Goal: Book appointment/travel/reservation

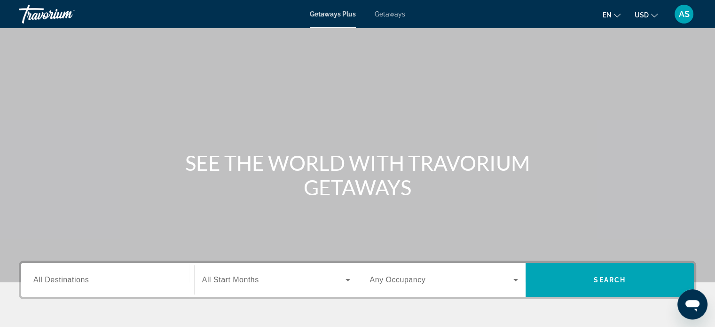
click at [652, 13] on icon "Change currency" at bounding box center [654, 15] width 7 height 7
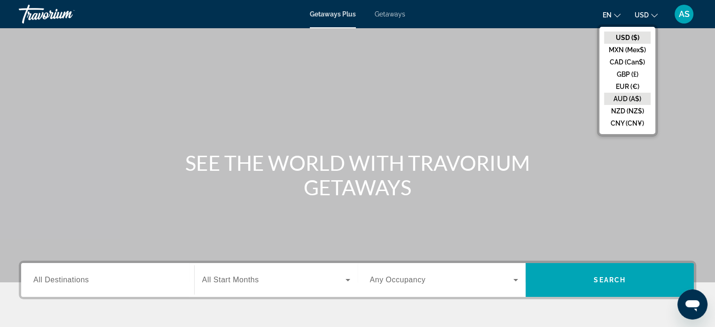
click at [637, 96] on button "AUD (A$)" at bounding box center [627, 99] width 47 height 12
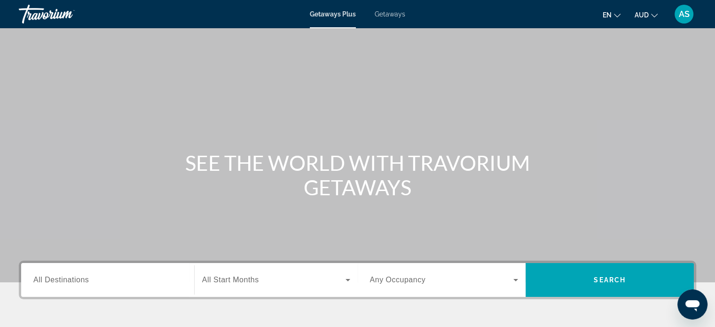
click at [390, 12] on span "Getaways" at bounding box center [390, 14] width 31 height 8
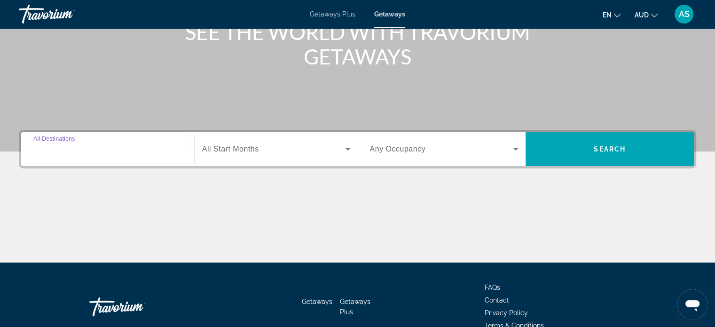
click at [111, 146] on input "Destination All Destinations" at bounding box center [107, 149] width 149 height 11
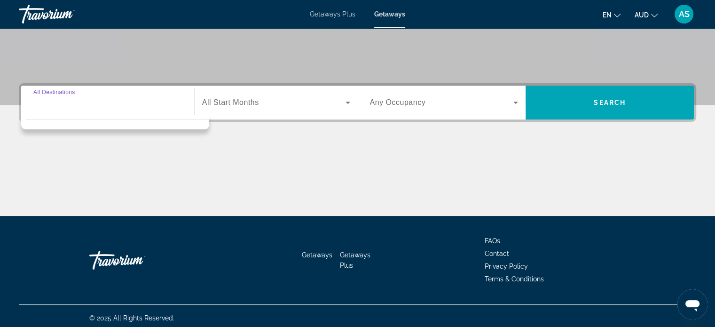
scroll to position [181, 0]
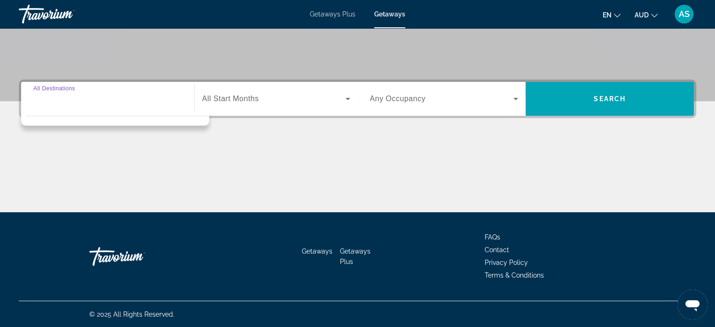
click at [105, 103] on input "Destination All Destinations" at bounding box center [107, 99] width 149 height 11
click at [139, 103] on input "Destination All Destinations" at bounding box center [107, 99] width 149 height 11
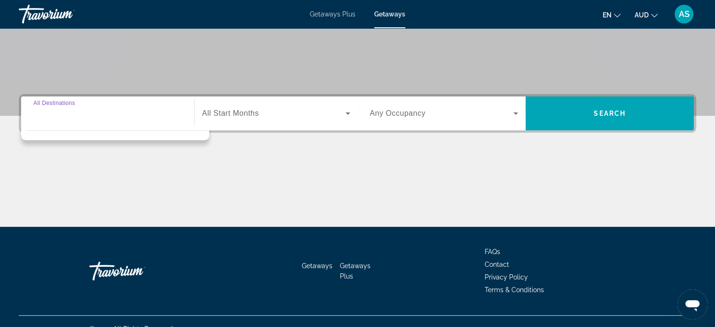
scroll to position [40, 0]
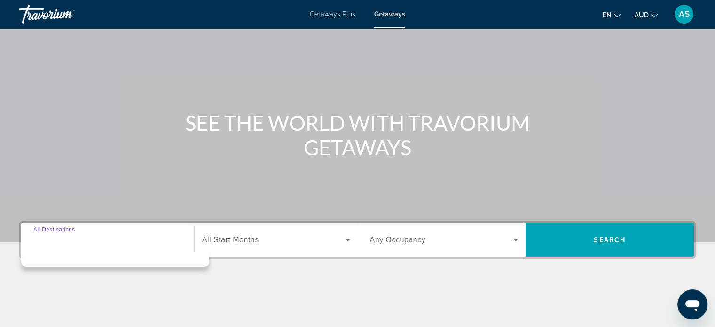
click at [249, 239] on span "All Start Months" at bounding box center [230, 240] width 57 height 8
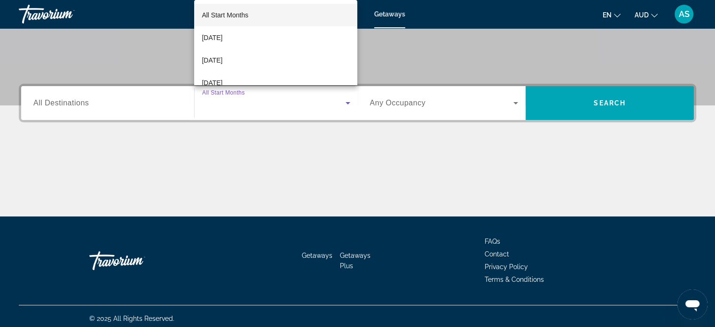
scroll to position [181, 0]
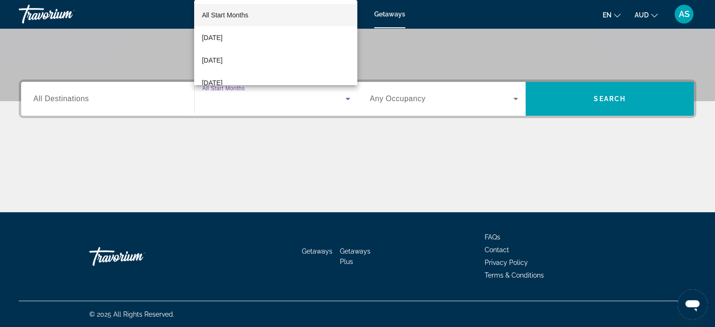
click at [102, 99] on div at bounding box center [357, 163] width 715 height 327
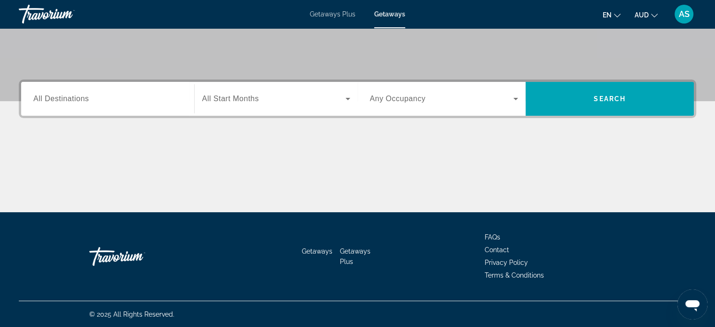
click at [88, 96] on span "All Destinations" at bounding box center [60, 98] width 55 height 8
click at [88, 96] on input "Destination All Destinations" at bounding box center [107, 99] width 149 height 11
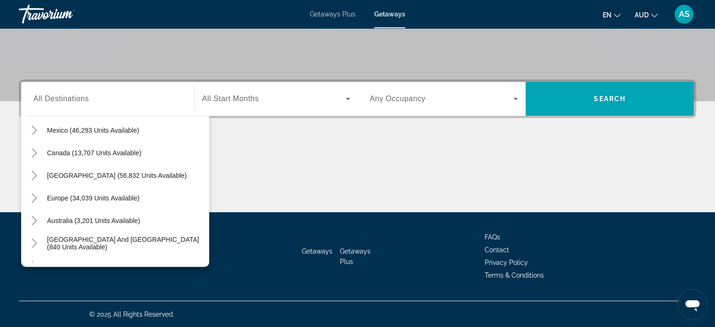
scroll to position [48, 0]
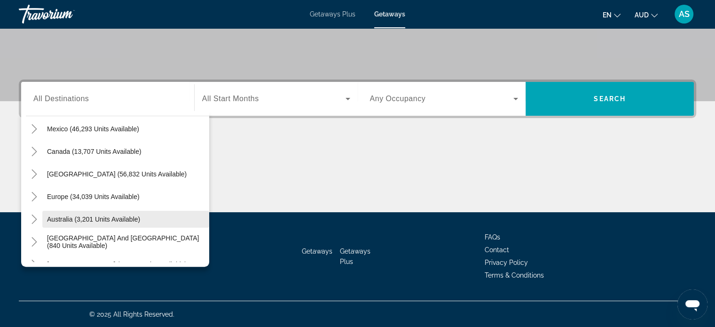
click at [114, 217] on span "Australia (3,201 units available)" at bounding box center [93, 219] width 93 height 8
type input "**********"
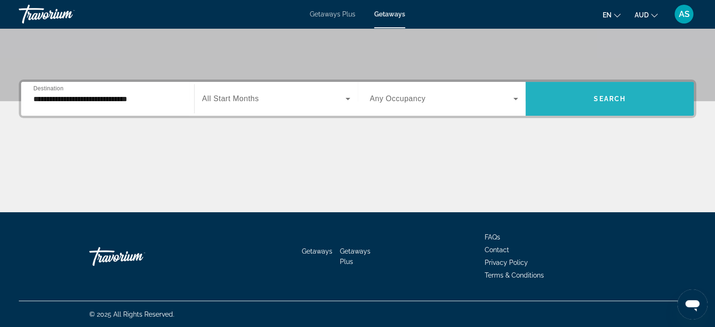
click at [619, 94] on span "Search widget" at bounding box center [610, 98] width 168 height 23
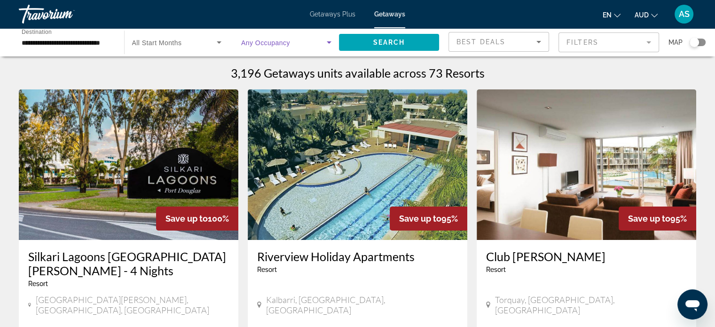
click at [330, 39] on icon "Search widget" at bounding box center [328, 42] width 11 height 11
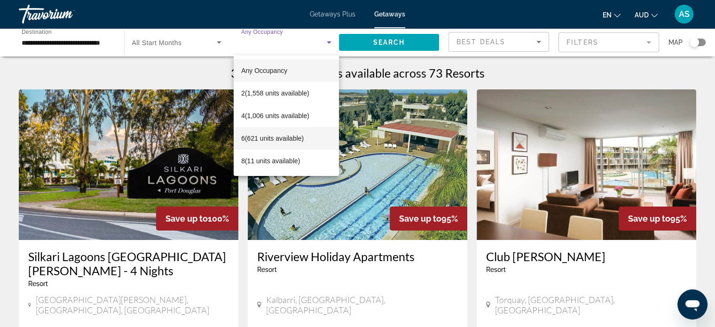
click at [265, 136] on span "6 (621 units available)" at bounding box center [272, 138] width 63 height 11
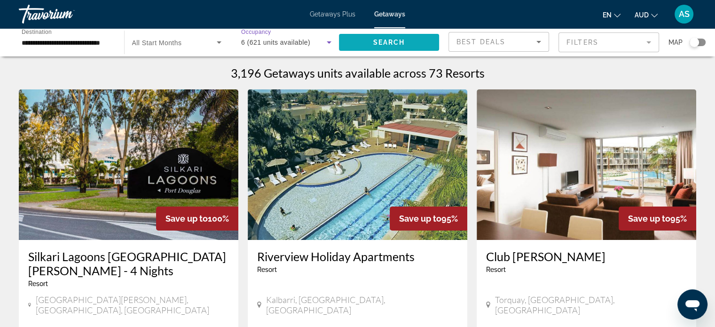
click at [410, 42] on span "Search widget" at bounding box center [389, 42] width 101 height 23
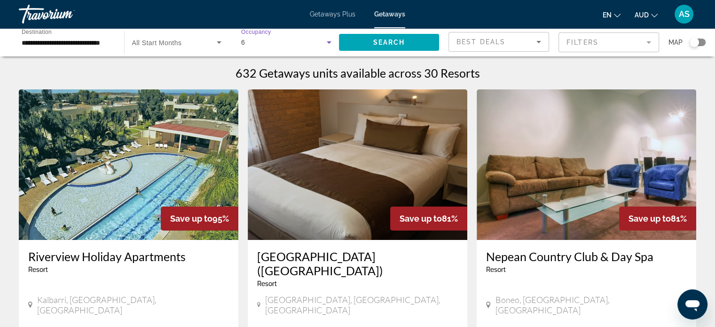
click at [318, 39] on div "6" at bounding box center [284, 42] width 86 height 11
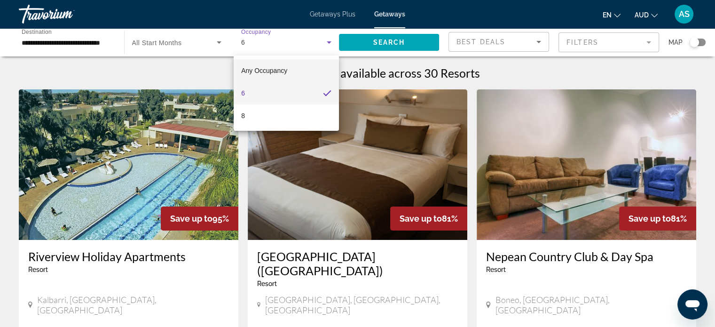
click at [275, 69] on span "Any Occupancy" at bounding box center [264, 71] width 46 height 8
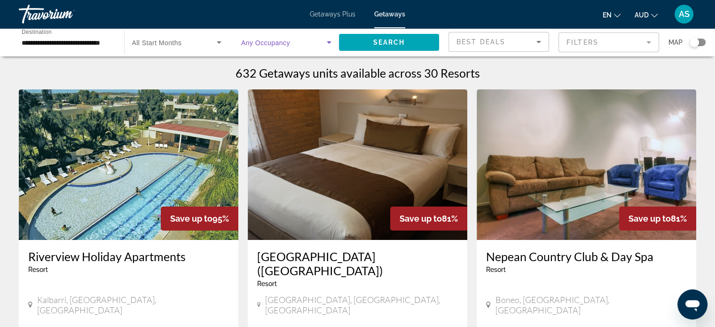
click at [594, 38] on mat-form-field "Filters" at bounding box center [608, 42] width 101 height 20
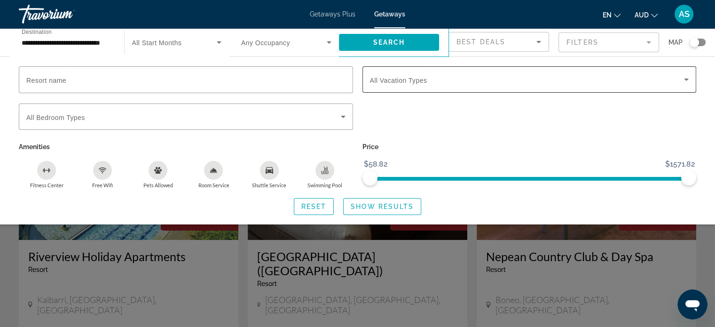
click at [432, 86] on div "Search widget" at bounding box center [529, 79] width 319 height 26
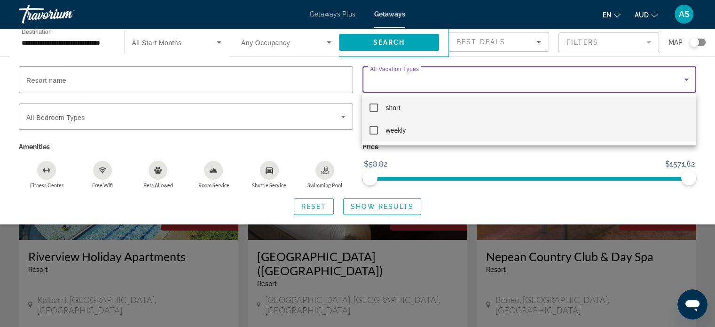
click at [374, 133] on mat-pseudo-checkbox at bounding box center [373, 130] width 8 height 8
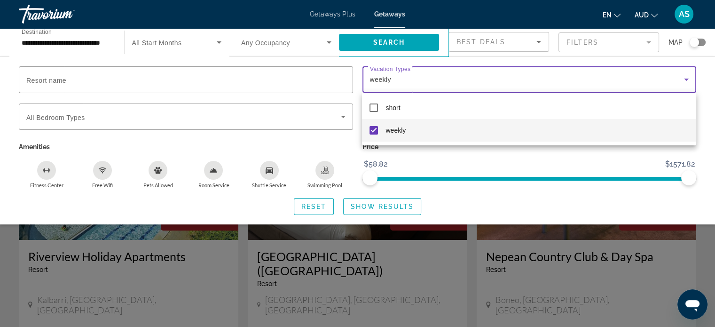
click at [393, 203] on div at bounding box center [357, 163] width 715 height 327
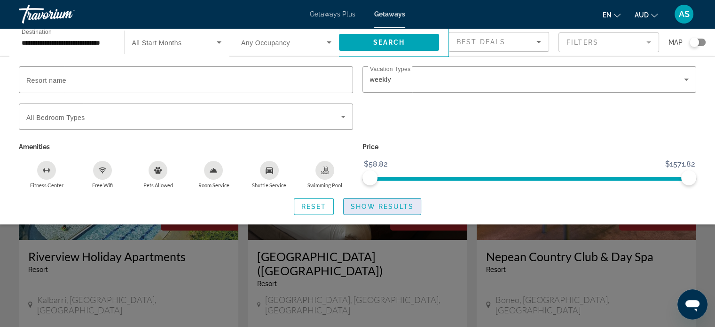
click at [389, 204] on span "Show Results" at bounding box center [382, 207] width 63 height 8
click at [401, 204] on span "Show Results" at bounding box center [382, 207] width 63 height 8
click at [402, 203] on span "Show Results" at bounding box center [382, 207] width 63 height 8
click at [377, 203] on span "Show Results" at bounding box center [382, 207] width 63 height 8
click at [385, 203] on span "Show Results" at bounding box center [382, 207] width 63 height 8
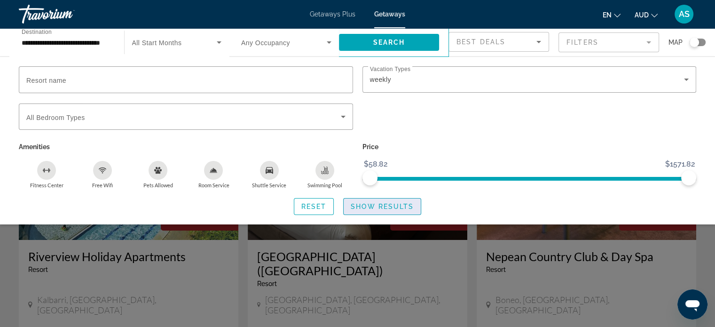
click at [385, 203] on span "Show Results" at bounding box center [382, 207] width 63 height 8
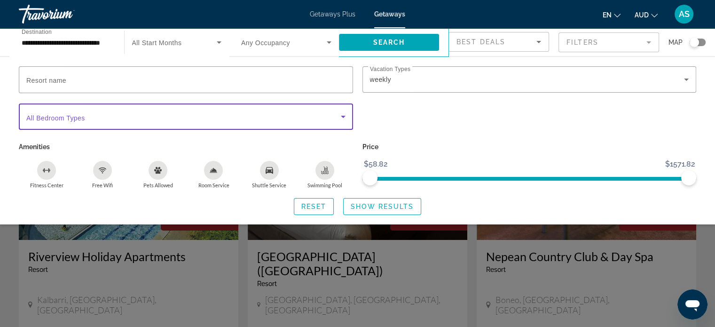
click at [342, 116] on icon "Search widget" at bounding box center [343, 117] width 5 height 2
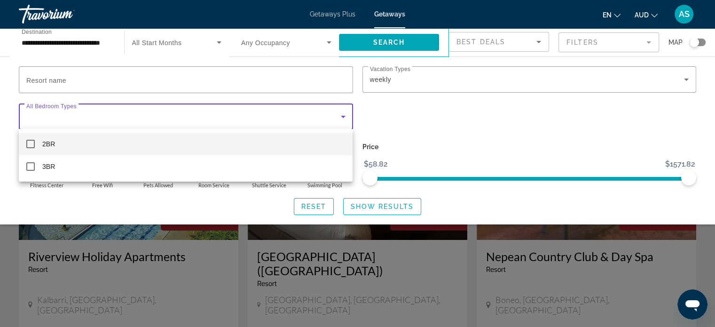
click at [342, 115] on div at bounding box center [357, 163] width 715 height 327
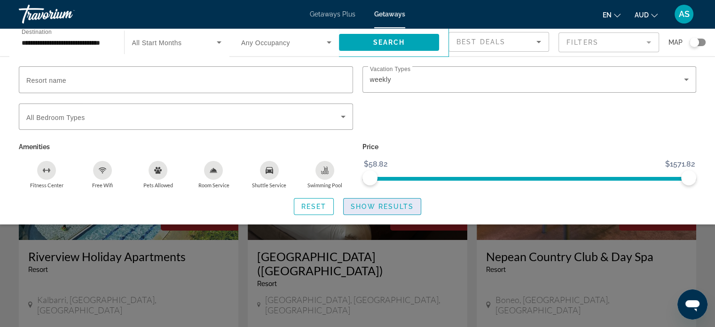
click at [367, 204] on span "Show Results" at bounding box center [382, 207] width 63 height 8
click at [371, 204] on span "Show Results" at bounding box center [382, 207] width 63 height 8
drag, startPoint x: 694, startPoint y: 176, endPoint x: 721, endPoint y: 144, distance: 42.4
click at [715, 173] on html "**********" at bounding box center [357, 163] width 715 height 327
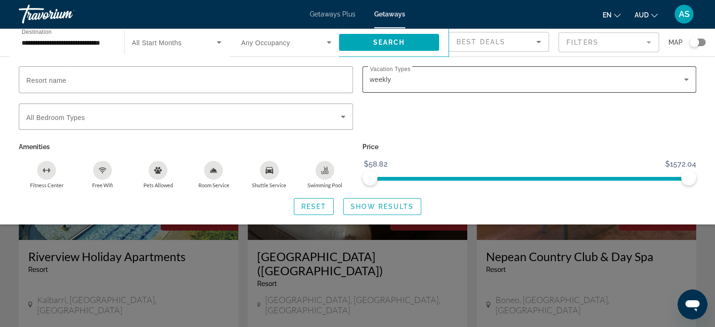
click at [505, 79] on div "weekly" at bounding box center [527, 79] width 314 height 11
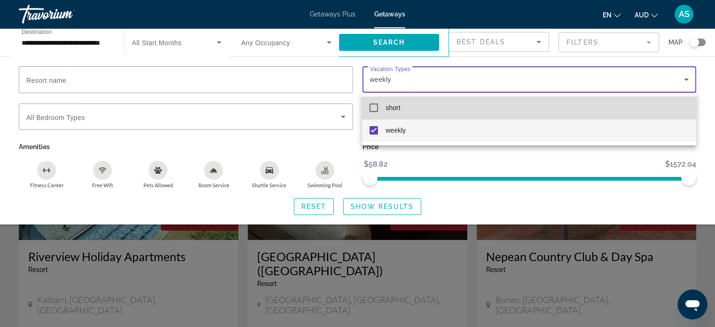
click at [397, 107] on span "short" at bounding box center [392, 107] width 15 height 11
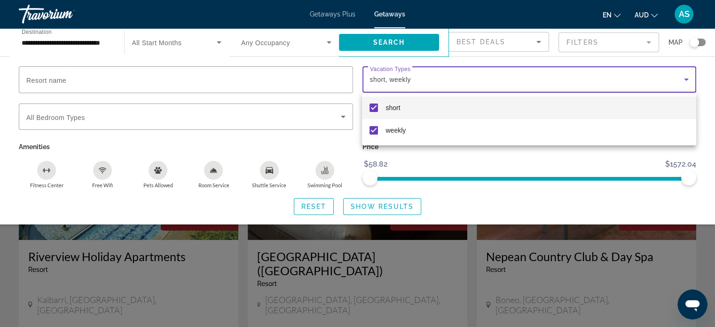
drag, startPoint x: 378, startPoint y: 201, endPoint x: 376, endPoint y: 210, distance: 9.2
click at [376, 208] on div at bounding box center [357, 163] width 715 height 327
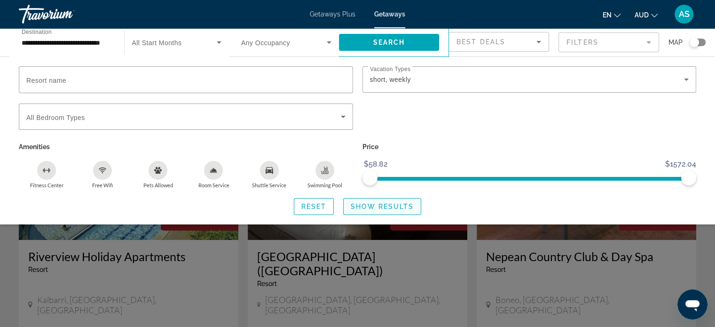
click at [376, 204] on span "Show Results" at bounding box center [382, 207] width 63 height 8
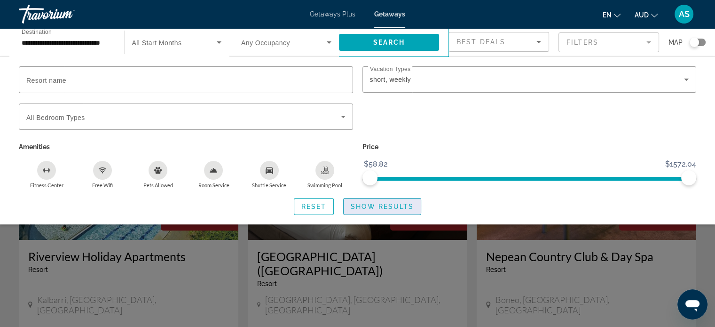
click at [376, 204] on span "Show Results" at bounding box center [382, 207] width 63 height 8
click at [377, 204] on span "Show Results" at bounding box center [382, 207] width 63 height 8
click at [377, 205] on span "Show Results" at bounding box center [382, 207] width 63 height 8
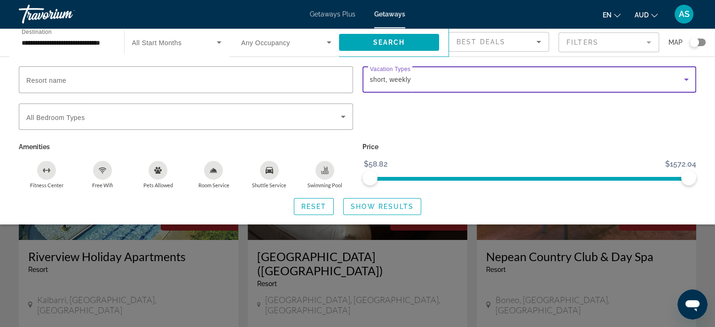
click at [414, 75] on div "short, weekly" at bounding box center [527, 79] width 314 height 11
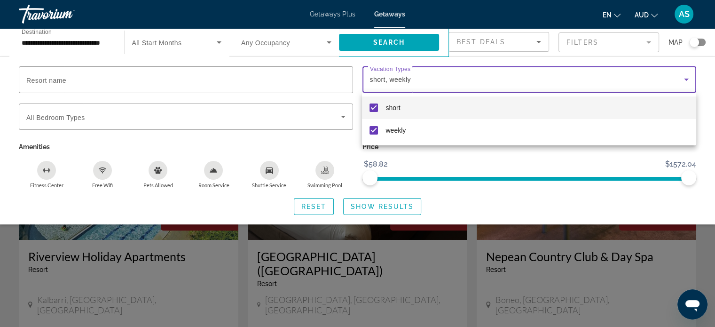
click at [377, 106] on mat-pseudo-checkbox at bounding box center [373, 107] width 8 height 8
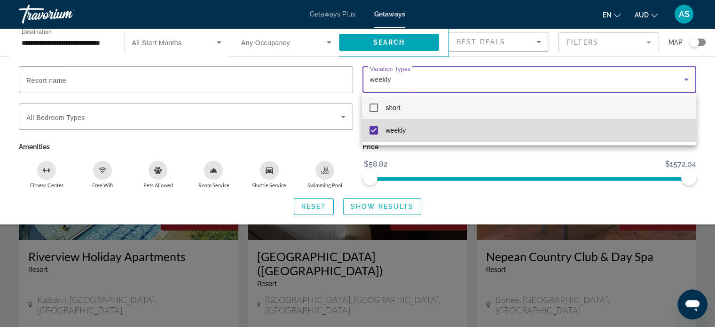
click at [374, 130] on mat-pseudo-checkbox at bounding box center [373, 130] width 8 height 8
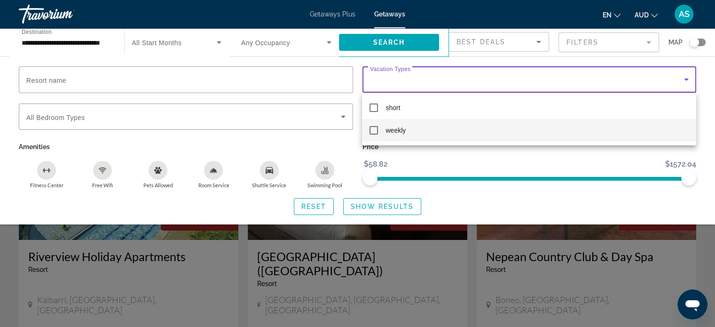
drag, startPoint x: 457, startPoint y: 204, endPoint x: 448, endPoint y: 203, distance: 9.9
click at [458, 203] on div at bounding box center [357, 163] width 715 height 327
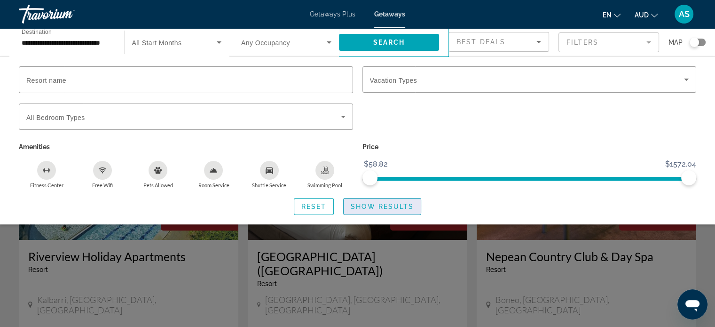
click at [374, 204] on span "Show Results" at bounding box center [382, 207] width 63 height 8
click at [396, 206] on span "Show Results" at bounding box center [382, 207] width 63 height 8
click at [397, 206] on span "Show Results" at bounding box center [382, 207] width 63 height 8
drag, startPoint x: 395, startPoint y: 204, endPoint x: 398, endPoint y: 200, distance: 4.8
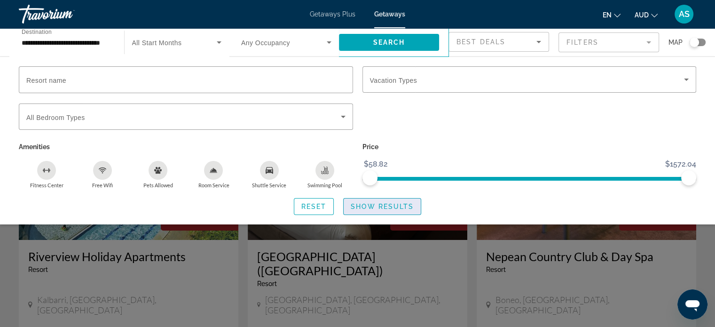
click at [397, 203] on span "Show Results" at bounding box center [382, 207] width 63 height 8
click at [313, 206] on span "Reset" at bounding box center [313, 207] width 25 height 8
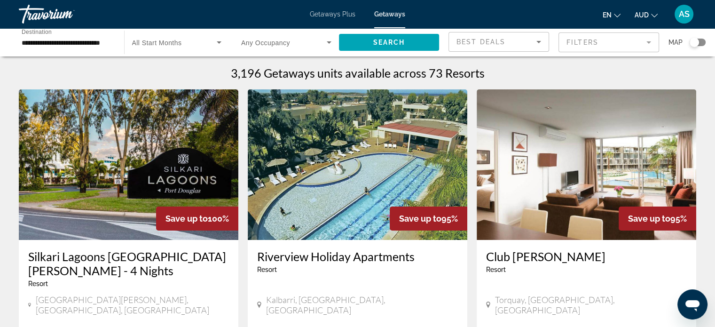
click at [630, 41] on mat-form-field "Filters" at bounding box center [608, 42] width 101 height 20
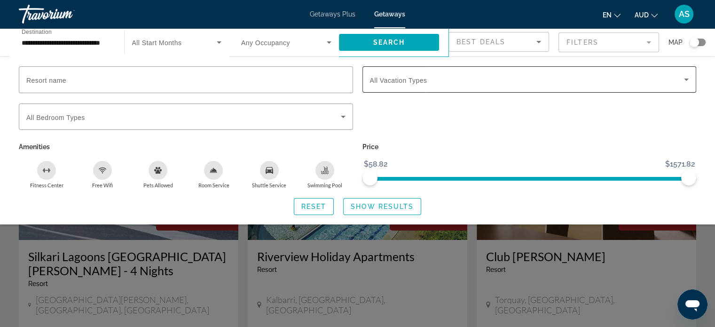
click at [423, 78] on span "All Vacation Types" at bounding box center [398, 81] width 57 height 8
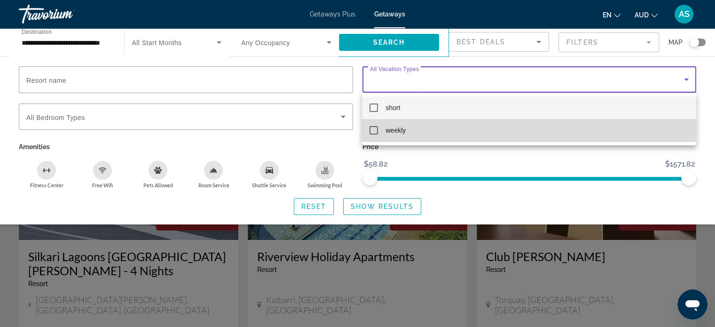
drag, startPoint x: 397, startPoint y: 130, endPoint x: 402, endPoint y: 127, distance: 5.9
click at [397, 129] on span "weekly" at bounding box center [395, 130] width 20 height 11
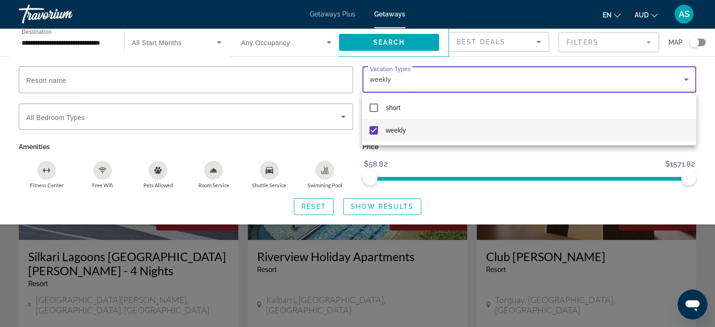
click at [504, 203] on div at bounding box center [357, 163] width 715 height 327
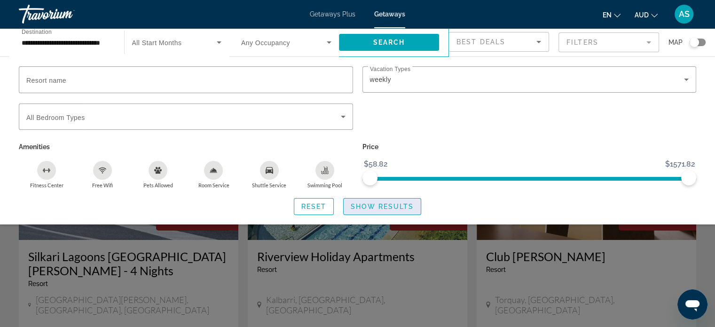
click at [386, 203] on span "Show Results" at bounding box center [382, 207] width 63 height 8
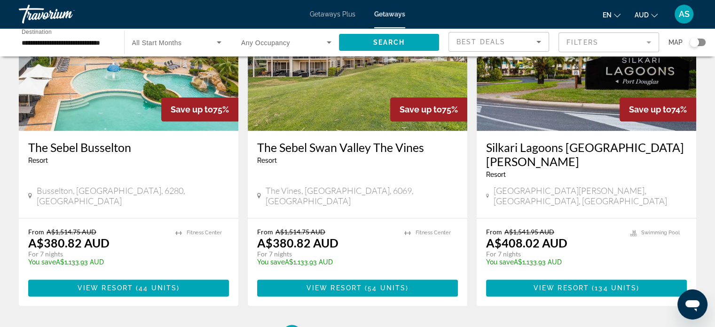
scroll to position [1120, 0]
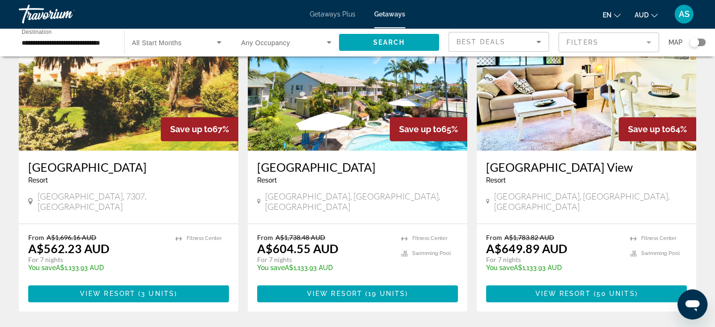
scroll to position [1106, 0]
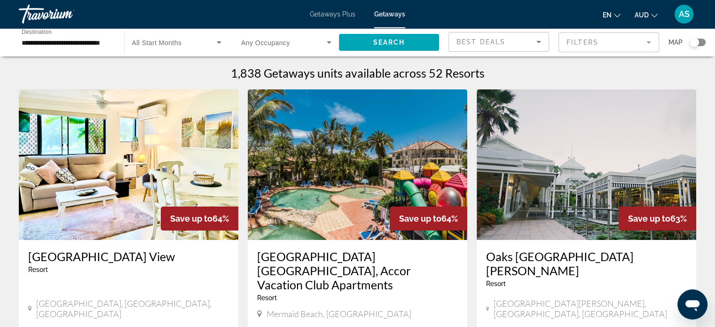
click at [614, 43] on mat-form-field "Filters" at bounding box center [608, 42] width 101 height 20
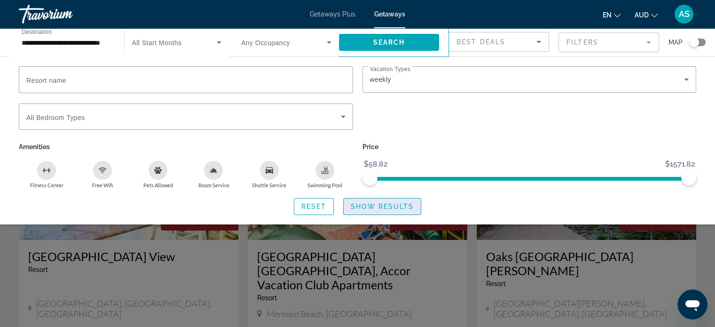
click at [388, 205] on span "Show Results" at bounding box center [382, 207] width 63 height 8
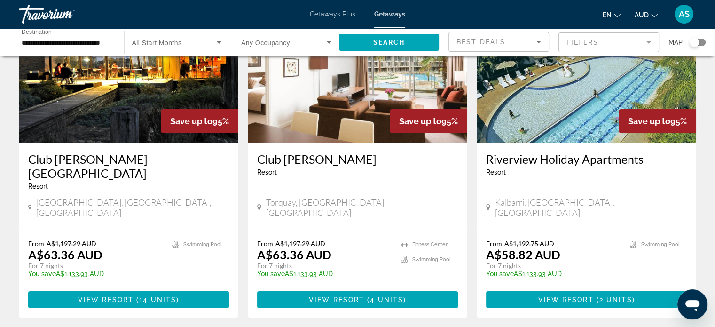
scroll to position [43, 0]
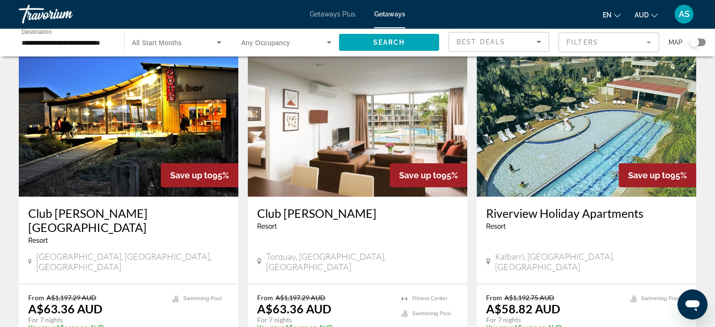
click at [700, 41] on div "Search widget" at bounding box center [698, 43] width 16 height 8
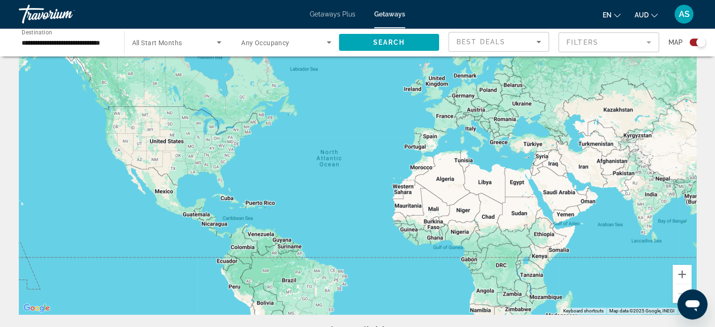
scroll to position [29, 0]
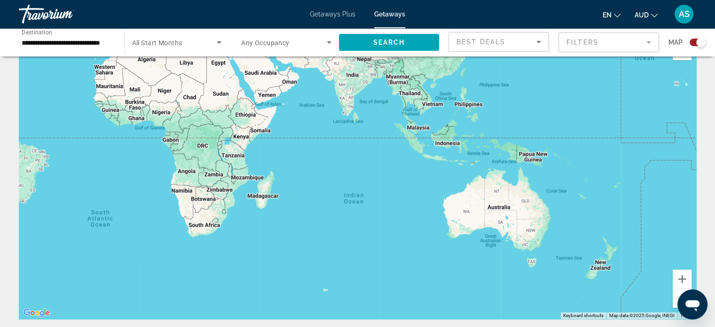
drag, startPoint x: 607, startPoint y: 230, endPoint x: 308, endPoint y: 106, distance: 323.3
click at [308, 106] on div "Main content" at bounding box center [357, 178] width 677 height 282
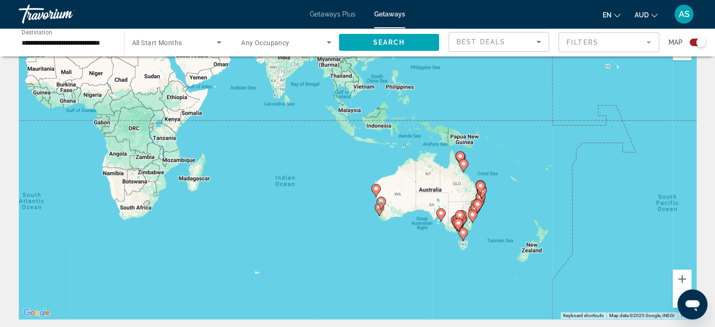
drag, startPoint x: 577, startPoint y: 216, endPoint x: 515, endPoint y: 203, distance: 63.0
click at [515, 203] on div "To activate drag with keyboard, press Alt + Enter. Once in keyboard drag state,…" at bounding box center [357, 178] width 677 height 282
click at [676, 277] on button "Zoom in" at bounding box center [682, 278] width 19 height 19
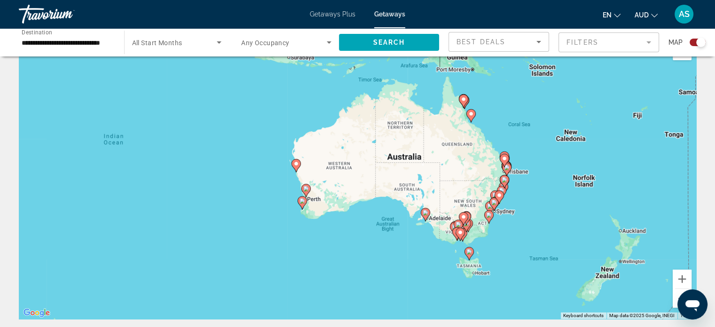
drag, startPoint x: 638, startPoint y: 252, endPoint x: 516, endPoint y: 187, distance: 139.0
click at [537, 205] on div "To activate drag with keyboard, press Alt + Enter. Once in keyboard drag state,…" at bounding box center [357, 178] width 677 height 282
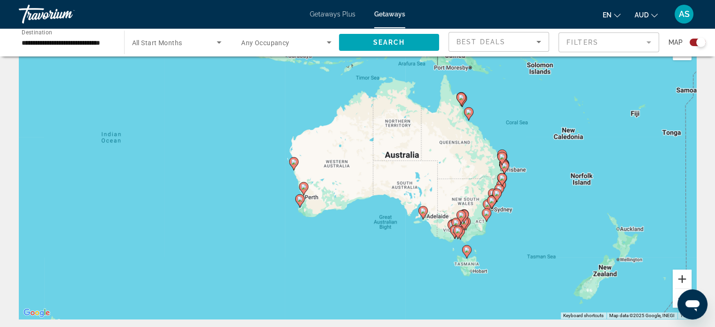
click at [684, 276] on button "Zoom in" at bounding box center [682, 278] width 19 height 19
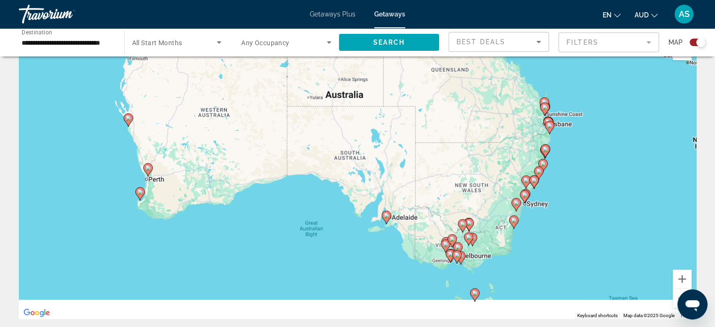
drag, startPoint x: 637, startPoint y: 256, endPoint x: 532, endPoint y: 217, distance: 112.9
click at [532, 217] on div "To activate drag with keyboard, press Alt + Enter. Once in keyboard drag state,…" at bounding box center [357, 178] width 677 height 282
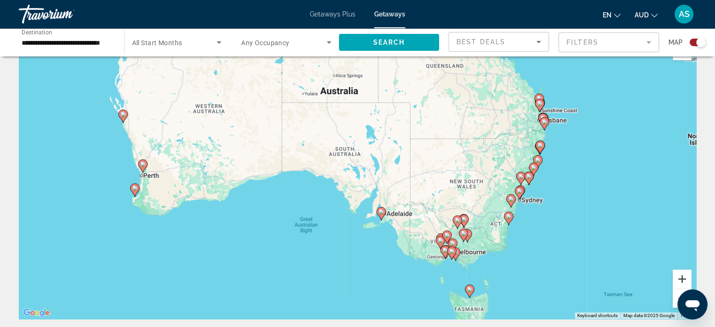
click at [684, 278] on button "Zoom in" at bounding box center [682, 278] width 19 height 19
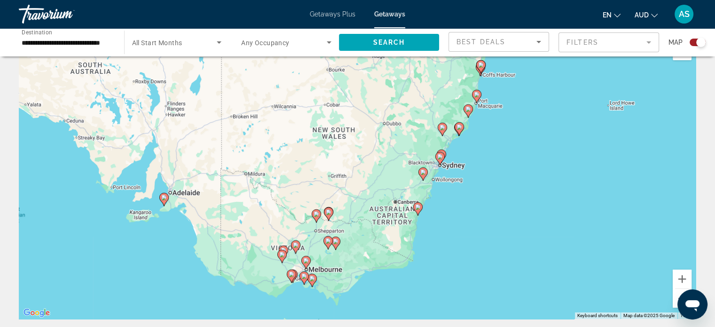
drag, startPoint x: 618, startPoint y: 241, endPoint x: 400, endPoint y: 191, distance: 223.6
click at [400, 191] on div "To activate drag with keyboard, press Alt + Enter. Once in keyboard drag state,…" at bounding box center [357, 178] width 677 height 282
click at [685, 275] on button "Zoom in" at bounding box center [682, 278] width 19 height 19
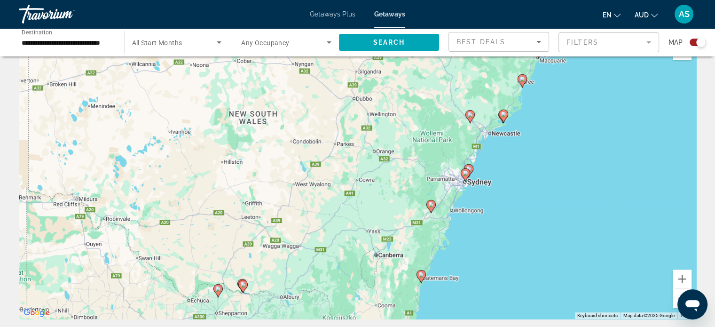
drag, startPoint x: 633, startPoint y: 230, endPoint x: 583, endPoint y: 258, distance: 56.8
click at [583, 258] on div "To activate drag with keyboard, press Alt + Enter. Once in keyboard drag state,…" at bounding box center [357, 178] width 677 height 282
click at [682, 276] on button "Zoom in" at bounding box center [682, 278] width 19 height 19
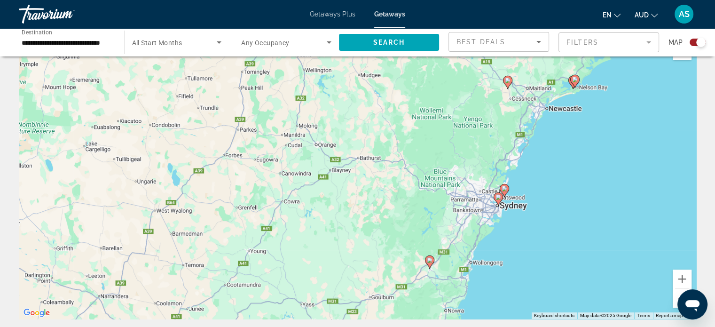
drag, startPoint x: 627, startPoint y: 233, endPoint x: 557, endPoint y: 251, distance: 72.7
click at [557, 251] on div "To activate drag with keyboard, press Alt + Enter. Once in keyboard drag state,…" at bounding box center [357, 178] width 677 height 282
click at [680, 274] on button "Zoom in" at bounding box center [682, 278] width 19 height 19
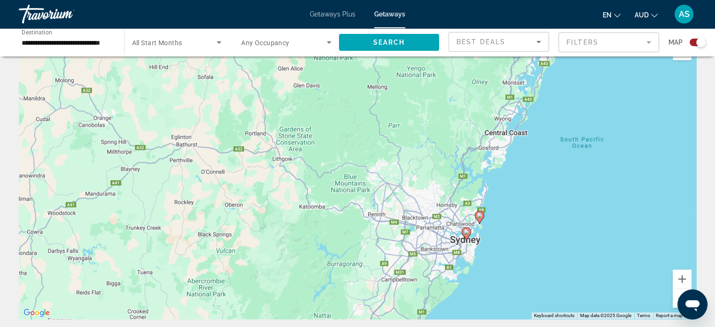
drag, startPoint x: 598, startPoint y: 249, endPoint x: 459, endPoint y: 259, distance: 139.5
click at [459, 259] on div "To activate drag with keyboard, press Alt + Enter. Once in keyboard drag state,…" at bounding box center [357, 178] width 677 height 282
click at [682, 278] on button "Zoom in" at bounding box center [682, 278] width 19 height 19
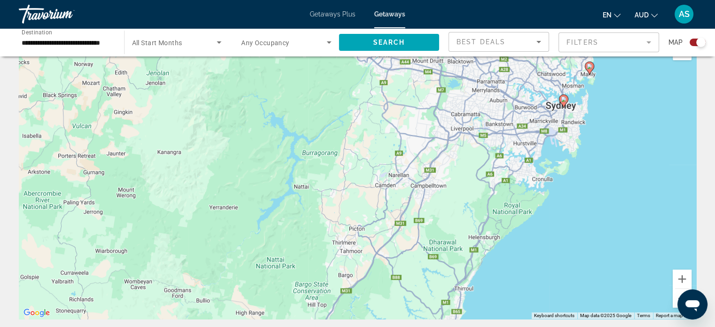
drag, startPoint x: 623, startPoint y: 267, endPoint x: 649, endPoint y: 226, distance: 48.0
click at [611, 71] on div "To activate drag with keyboard, press Alt + Enter. Once in keyboard drag state,…" at bounding box center [357, 178] width 677 height 282
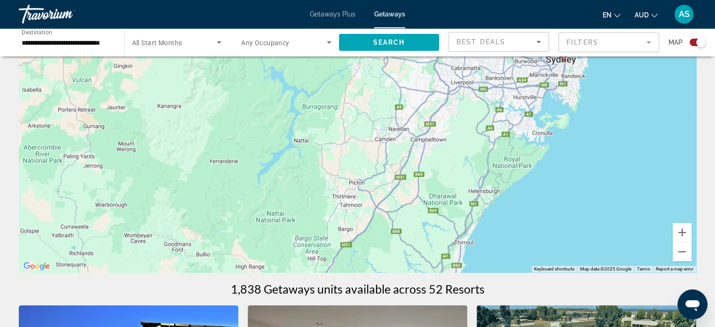
scroll to position [76, 0]
click at [687, 253] on button "Zoom out" at bounding box center [682, 251] width 19 height 19
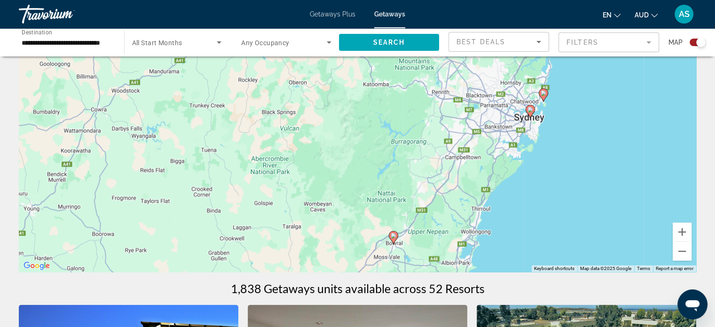
drag, startPoint x: 440, startPoint y: 212, endPoint x: 501, endPoint y: 275, distance: 88.1
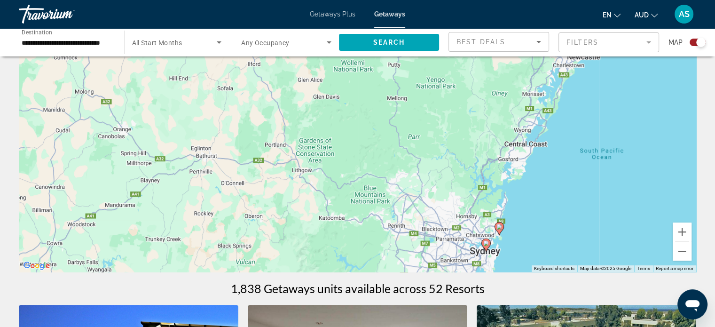
drag, startPoint x: 570, startPoint y: 177, endPoint x: 539, endPoint y: 234, distance: 64.8
click at [539, 236] on div "To activate drag with keyboard, press Alt + Enter. Once in keyboard drag state,…" at bounding box center [357, 131] width 677 height 282
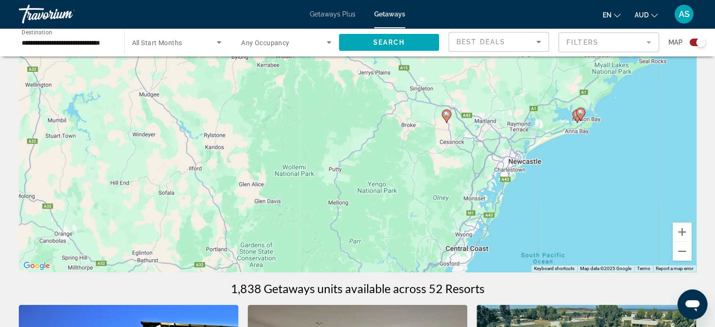
drag, startPoint x: 568, startPoint y: 132, endPoint x: 523, endPoint y: 214, distance: 94.1
click at [523, 214] on div "To activate drag with keyboard, press Alt + Enter. Once in keyboard drag state,…" at bounding box center [357, 131] width 677 height 282
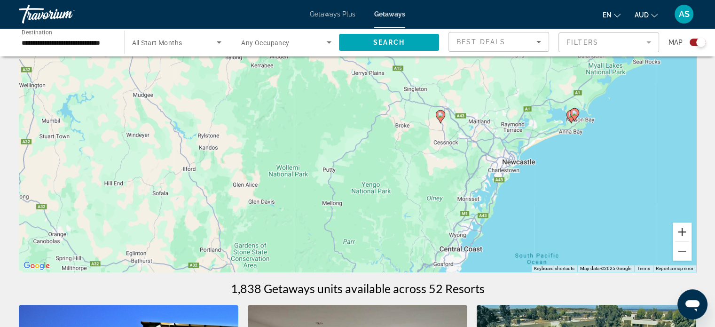
click at [686, 229] on button "Zoom in" at bounding box center [682, 231] width 19 height 19
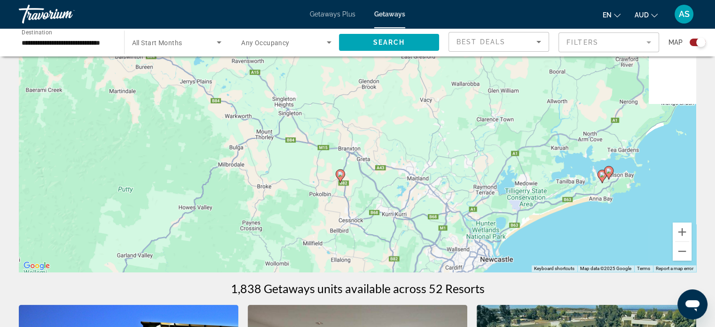
drag, startPoint x: 656, startPoint y: 175, endPoint x: 476, endPoint y: 231, distance: 188.4
click at [472, 241] on div "To activate drag with keyboard, press Alt + Enter. Once in keyboard drag state,…" at bounding box center [357, 131] width 677 height 282
click at [684, 228] on button "Zoom in" at bounding box center [682, 231] width 19 height 19
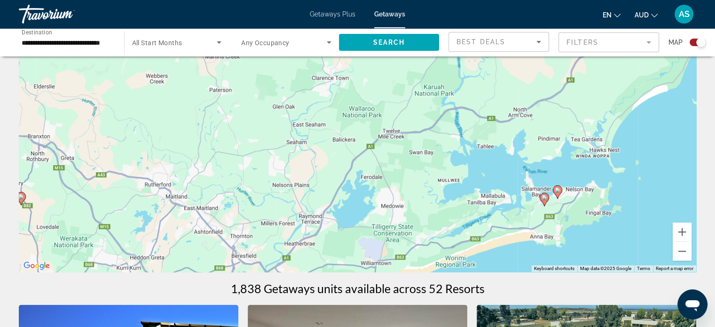
drag, startPoint x: 653, startPoint y: 205, endPoint x: 346, endPoint y: 173, distance: 309.1
click at [346, 173] on div "To activate drag with keyboard, press Alt + Enter. Once in keyboard drag state,…" at bounding box center [357, 131] width 677 height 282
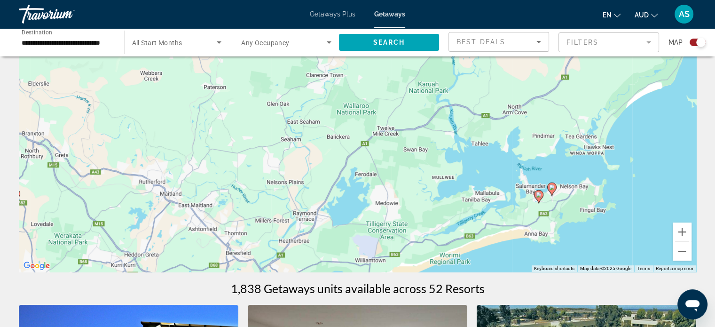
click at [552, 186] on image "Main content" at bounding box center [552, 187] width 6 height 6
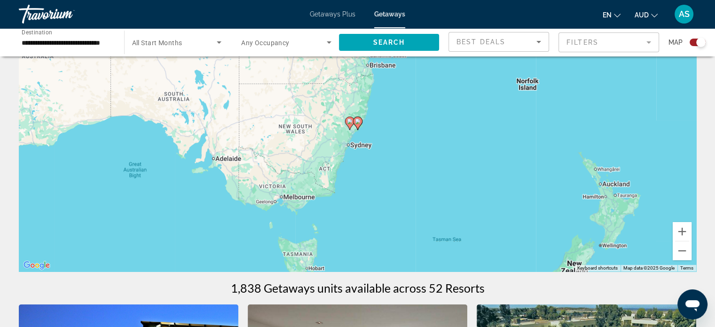
scroll to position [48, 0]
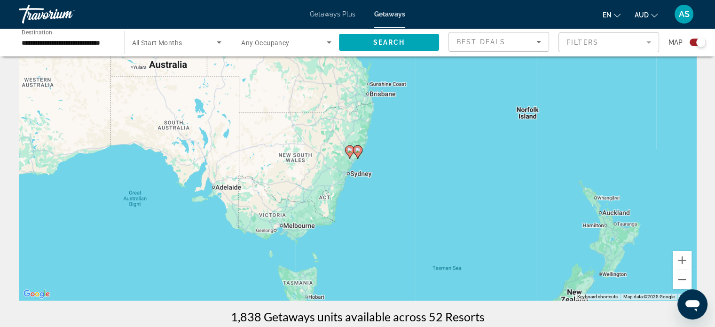
click at [358, 149] on image "Main content" at bounding box center [358, 150] width 6 height 6
type input "**********"
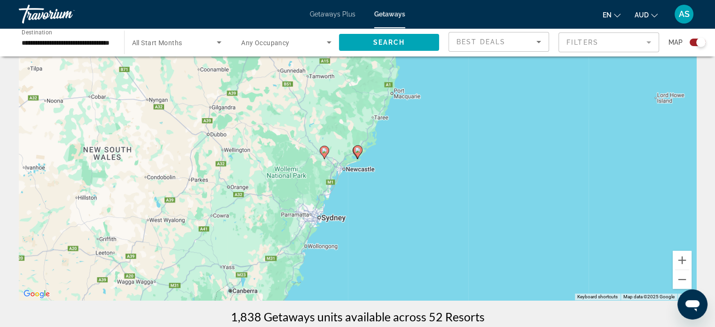
click at [357, 146] on icon "Main content" at bounding box center [357, 152] width 8 height 12
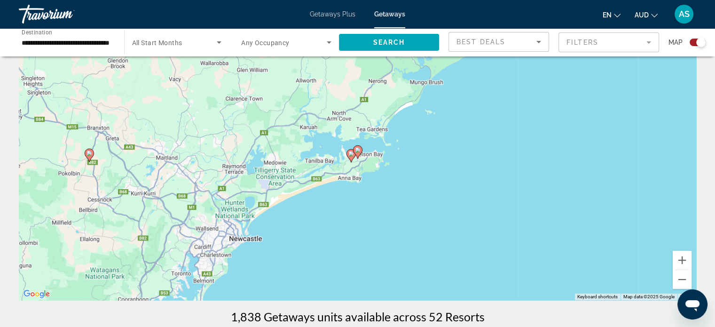
click at [358, 149] on image "Main content" at bounding box center [358, 150] width 6 height 6
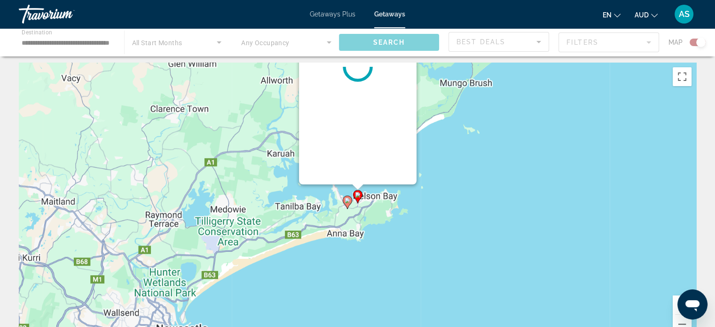
scroll to position [0, 0]
